Goal: Check status

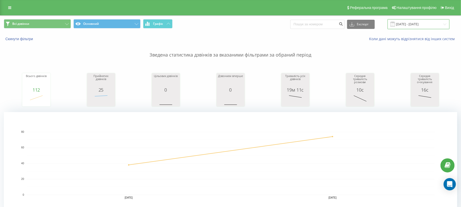
click at [411, 23] on input "[DATE] - [DATE]" at bounding box center [419, 24] width 62 height 10
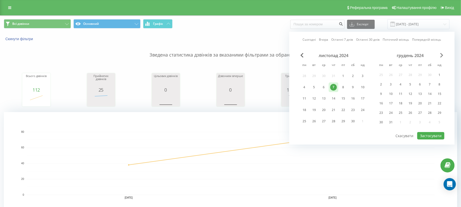
click at [444, 54] on span "Next Month" at bounding box center [441, 55] width 3 height 5
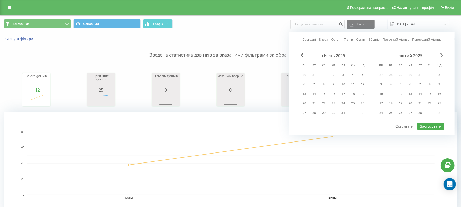
click at [444, 54] on span "Next Month" at bounding box center [441, 55] width 3 height 5
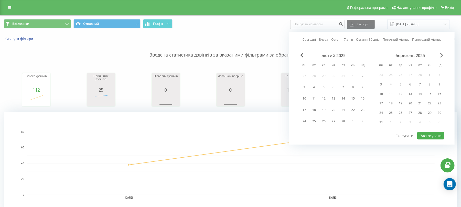
click at [444, 54] on span "Next Month" at bounding box center [441, 55] width 3 height 5
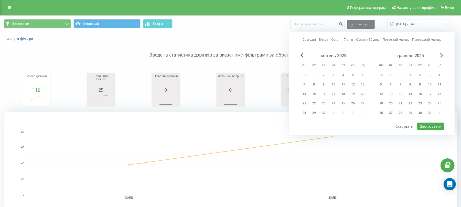
click at [444, 54] on span "Next Month" at bounding box center [441, 55] width 3 height 5
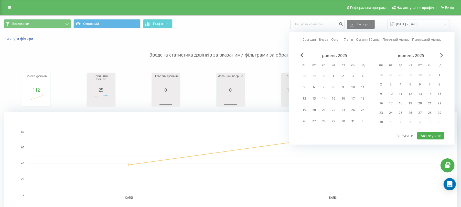
click at [444, 54] on span "Next Month" at bounding box center [441, 55] width 3 height 5
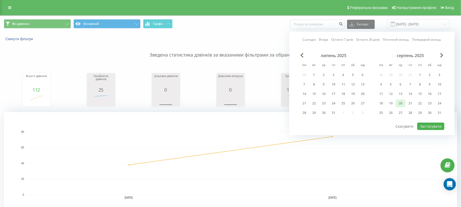
click at [400, 104] on div "20" at bounding box center [400, 103] width 7 height 7
click at [437, 127] on button "Застосувати" at bounding box center [430, 126] width 27 height 7
type input "[DATE] - [DATE]"
